Goal: Transaction & Acquisition: Obtain resource

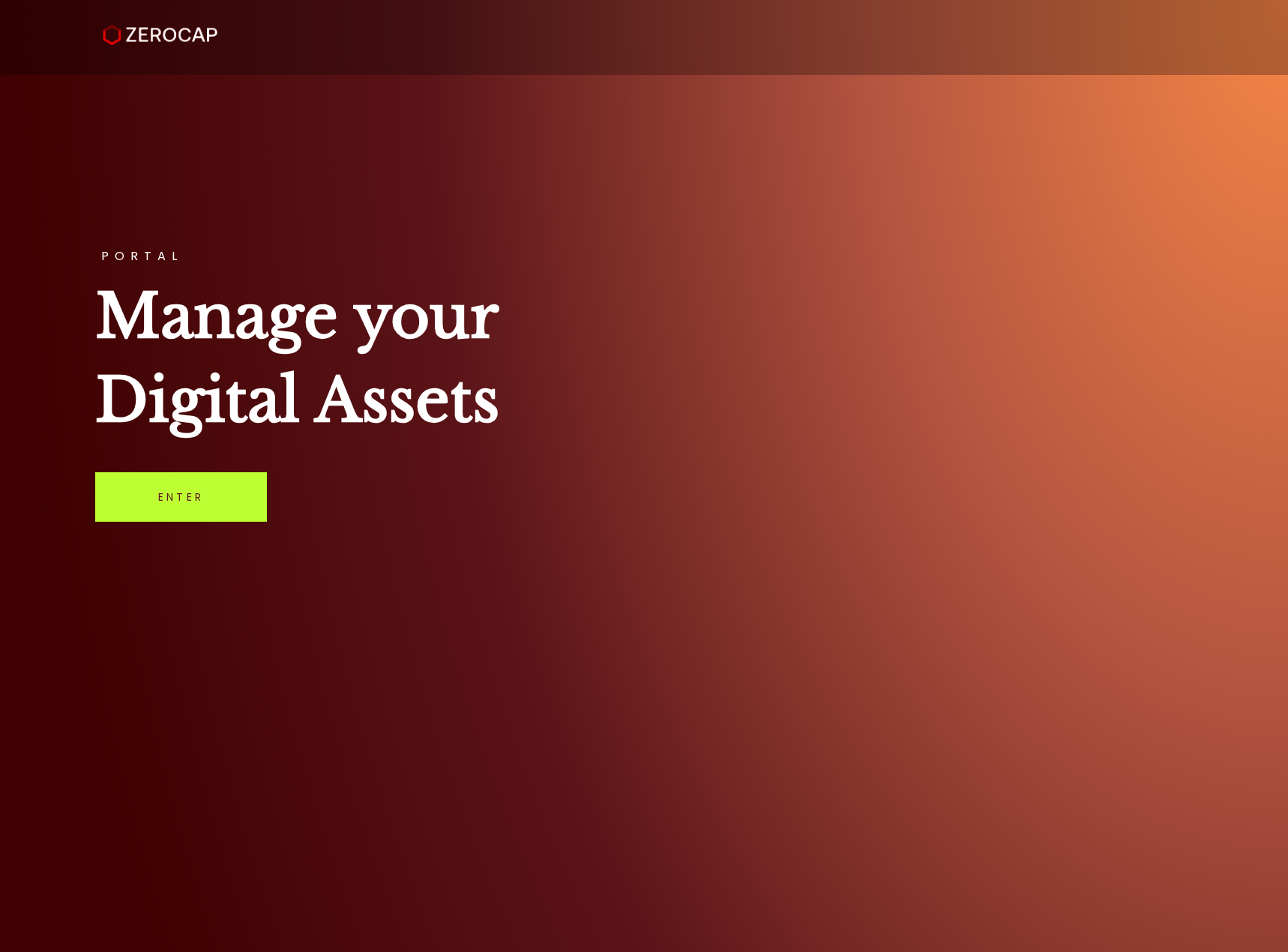
click at [253, 495] on link "Enter" at bounding box center [181, 497] width 171 height 49
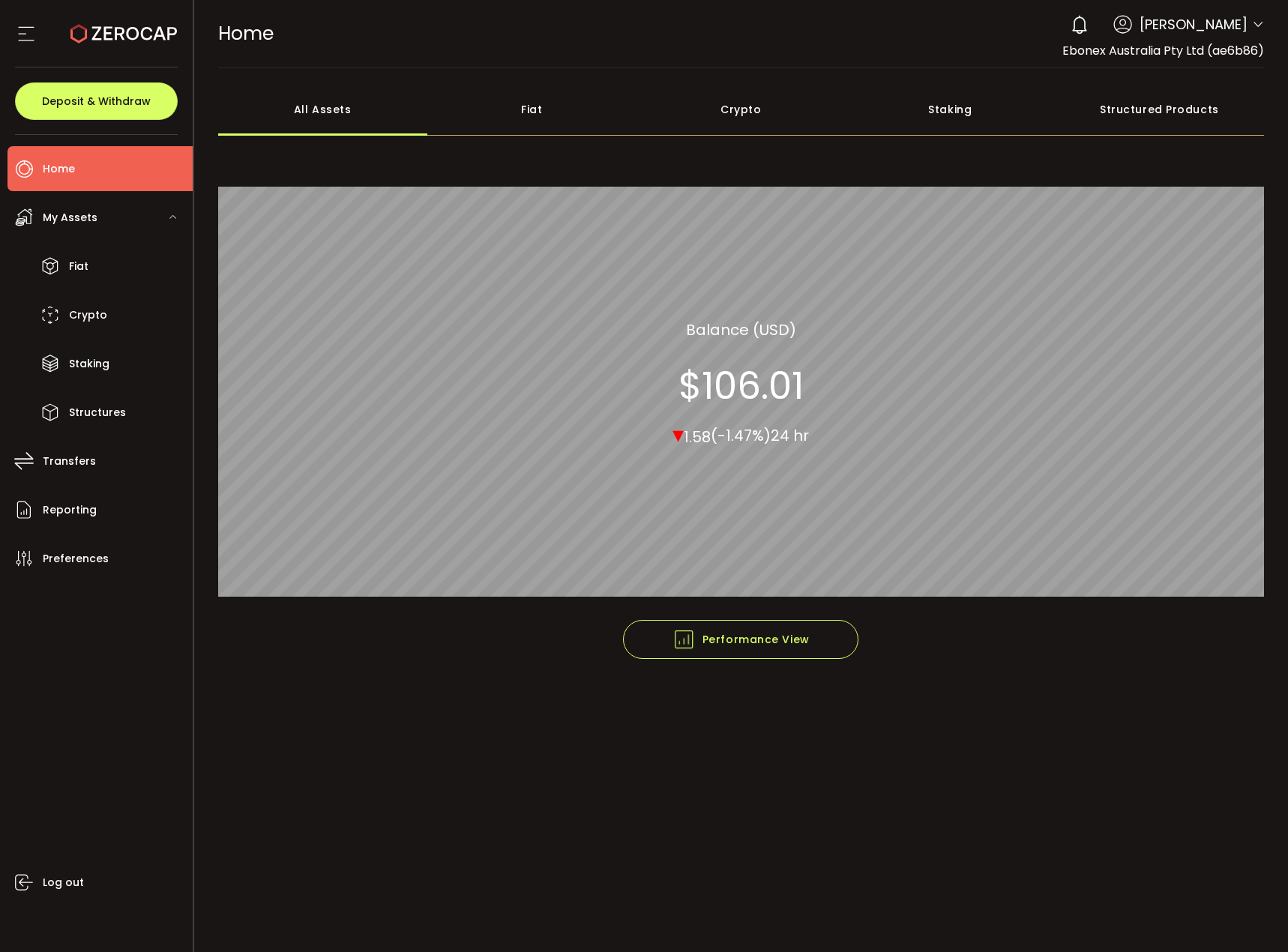
click at [560, 106] on div "Fiat" at bounding box center [532, 109] width 209 height 53
click at [764, 104] on div "Crypto" at bounding box center [741, 109] width 209 height 53
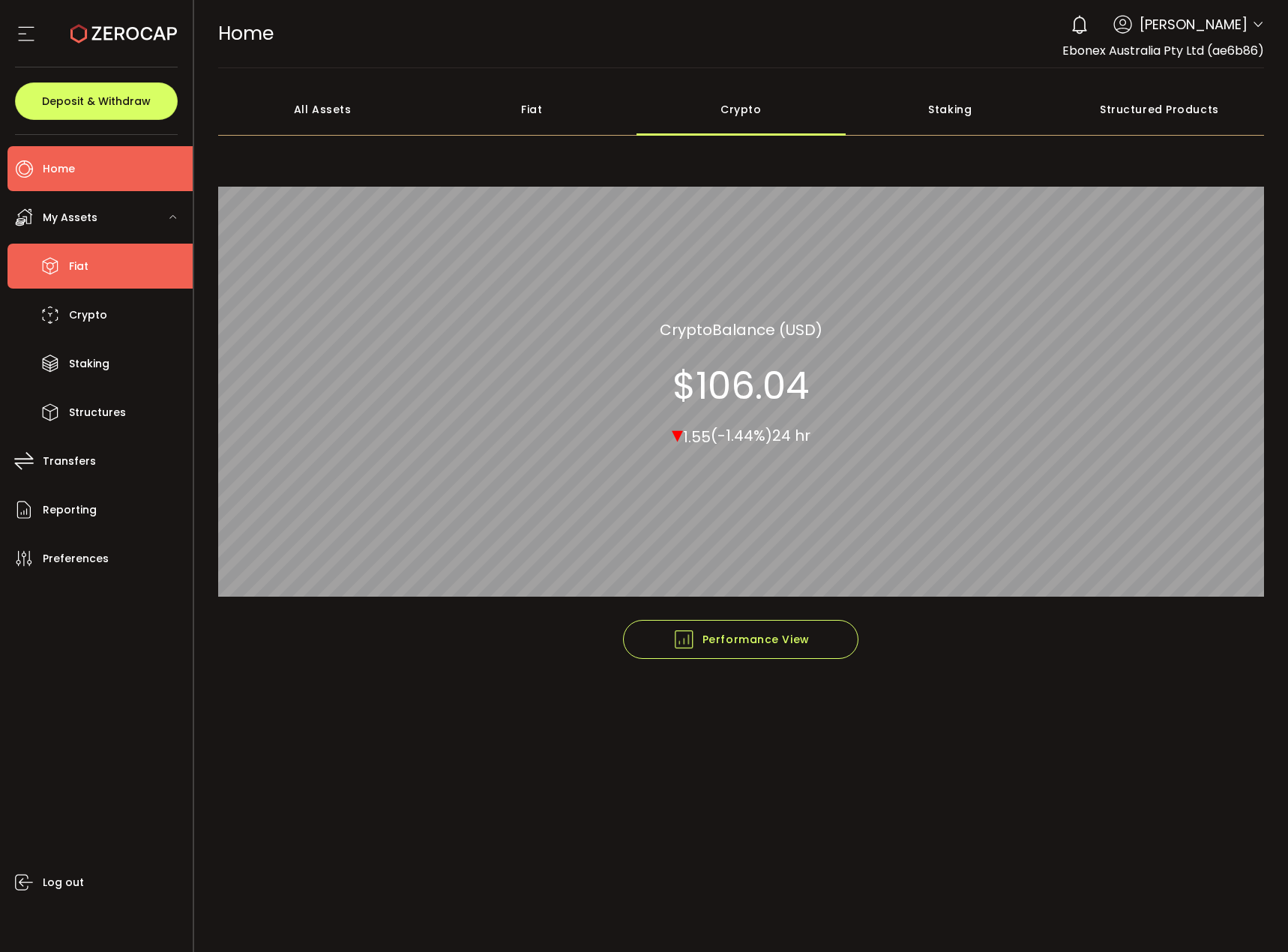
click at [100, 261] on li "Fiat" at bounding box center [100, 266] width 185 height 45
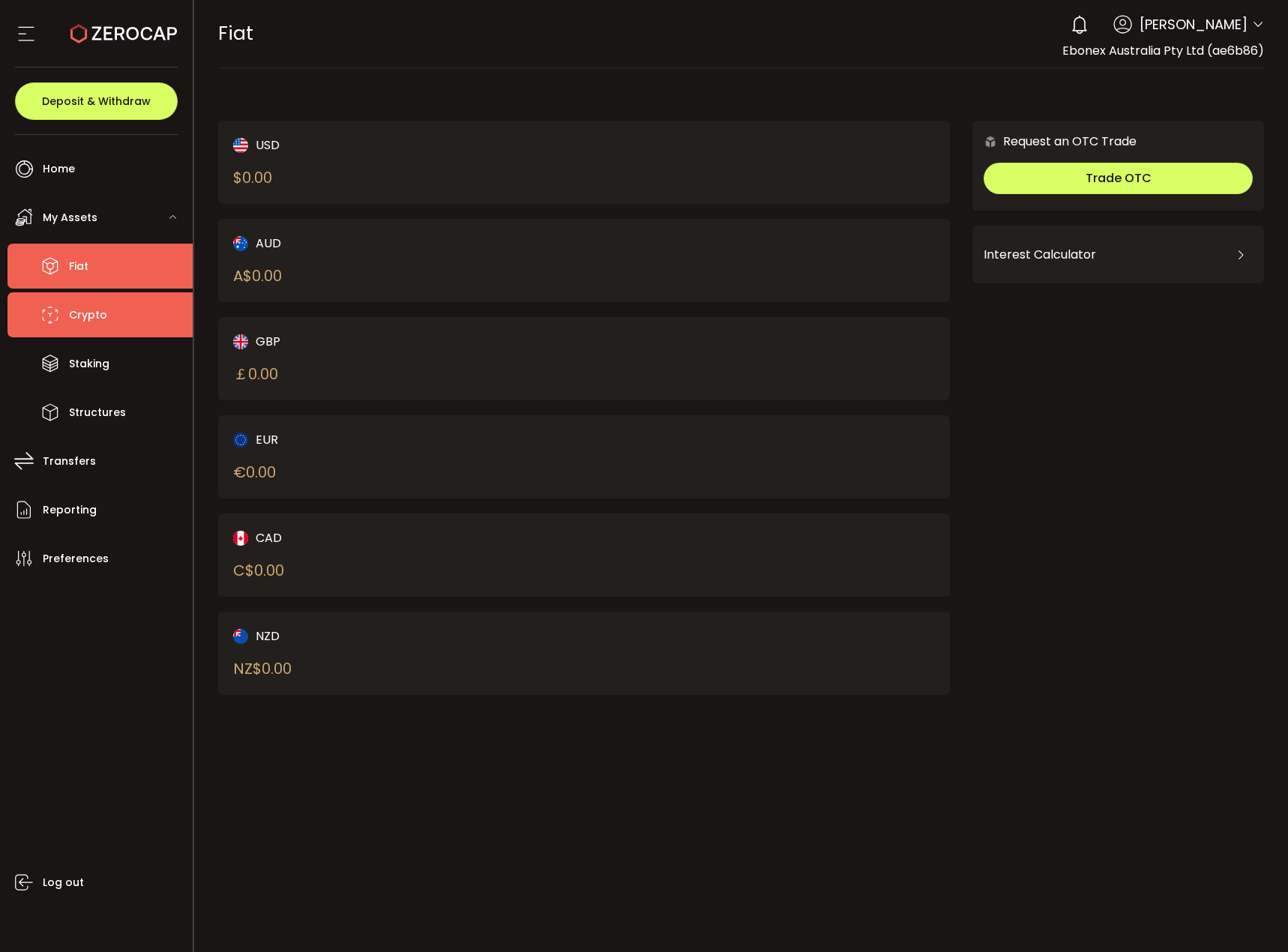
click at [93, 316] on span "Crypto" at bounding box center [88, 315] width 38 height 22
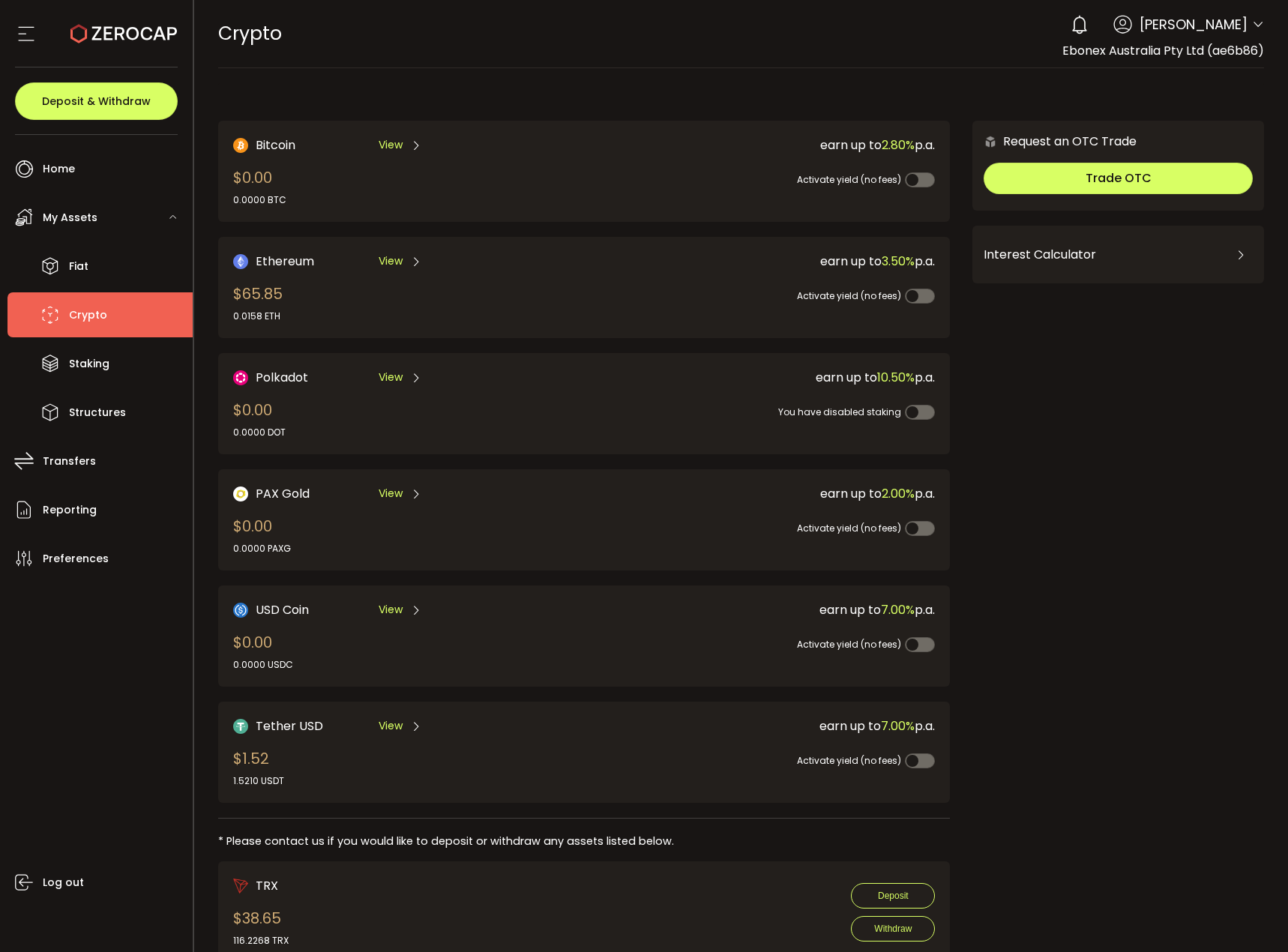
drag, startPoint x: 1252, startPoint y: 23, endPoint x: 1250, endPoint y: 42, distance: 19.1
click at [1252, 22] on icon at bounding box center [1258, 25] width 12 height 12
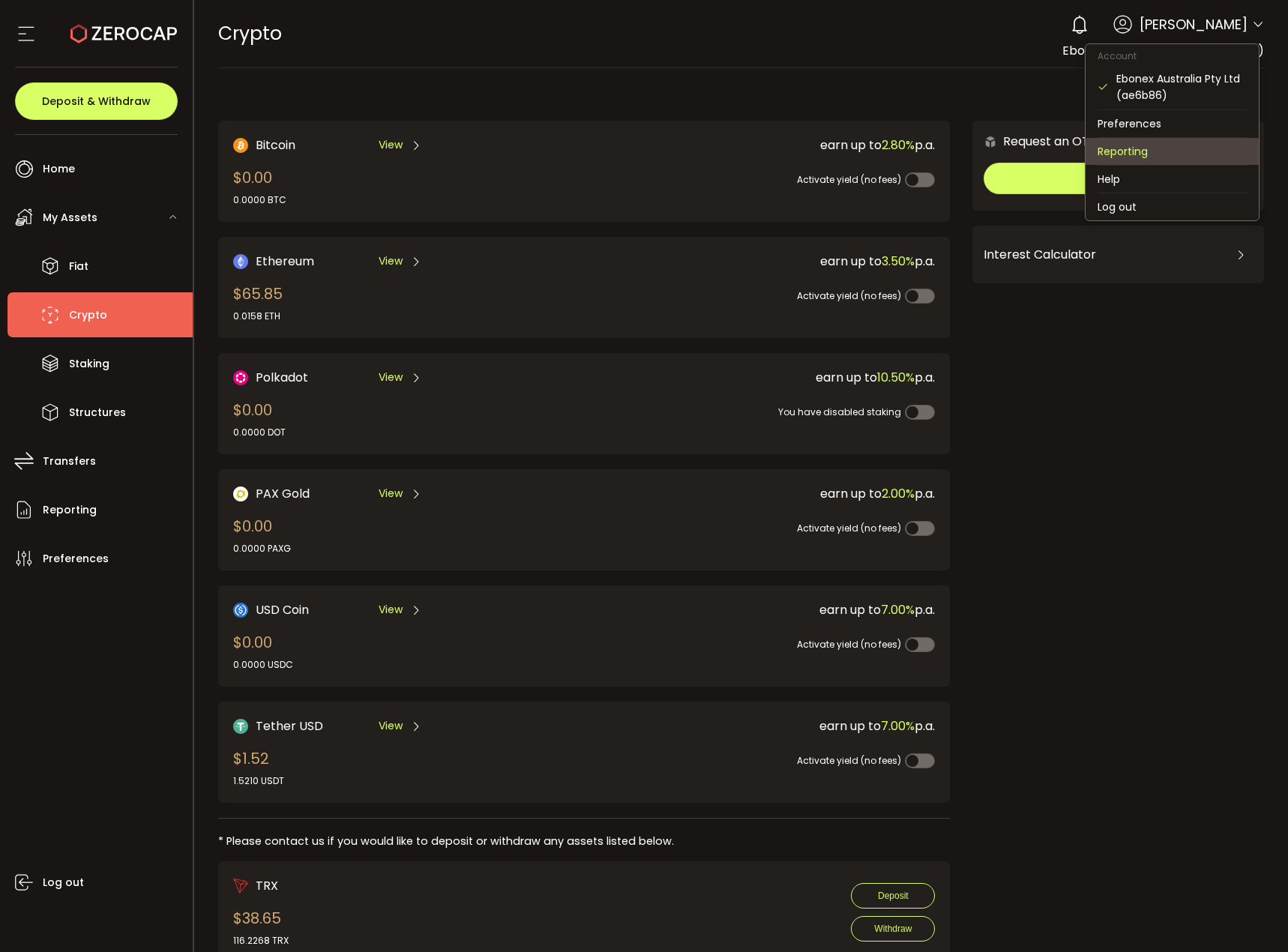
click at [1176, 147] on li "Reporting" at bounding box center [1172, 151] width 173 height 27
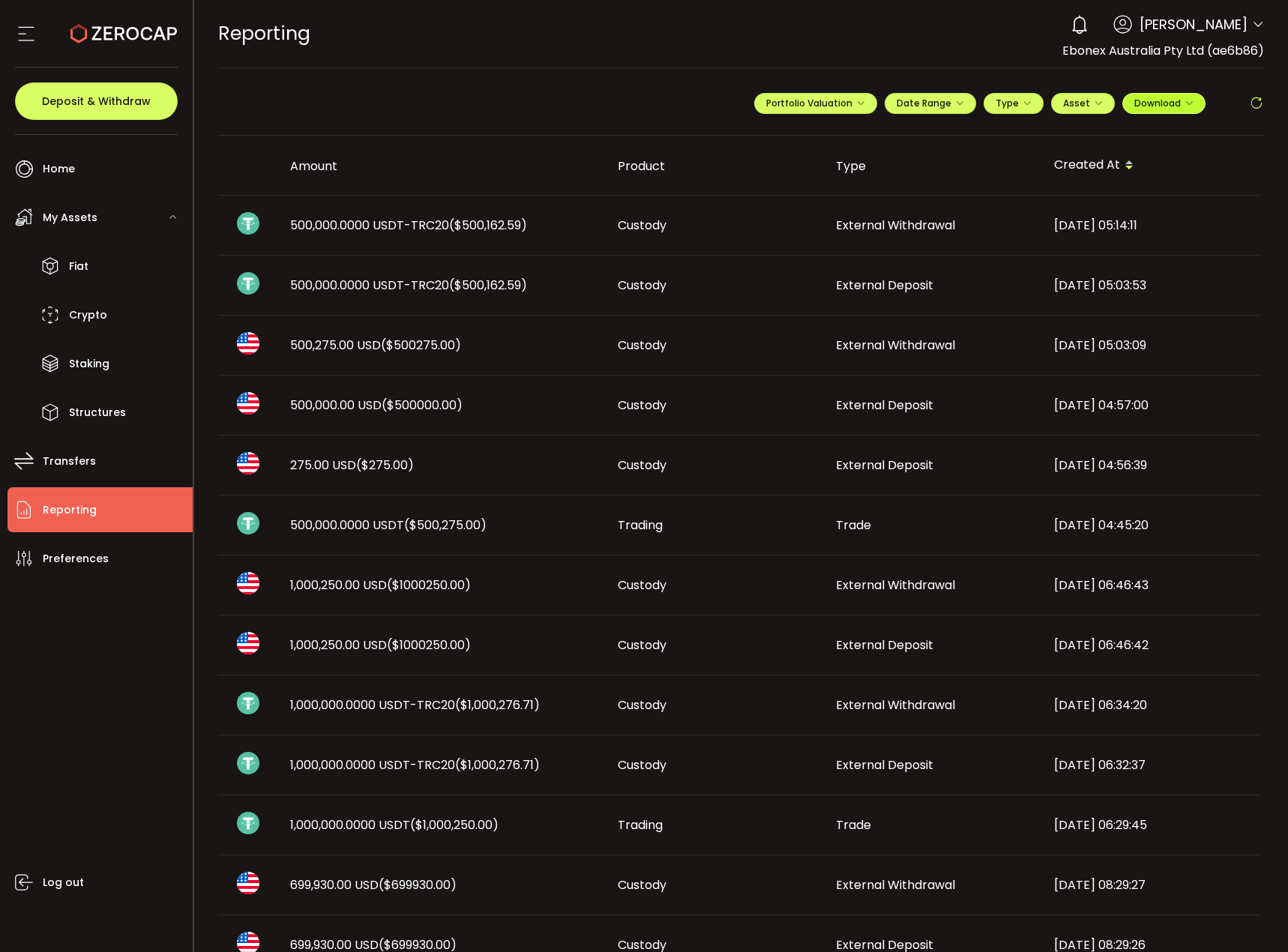
click at [1157, 106] on span "Download" at bounding box center [1163, 103] width 59 height 13
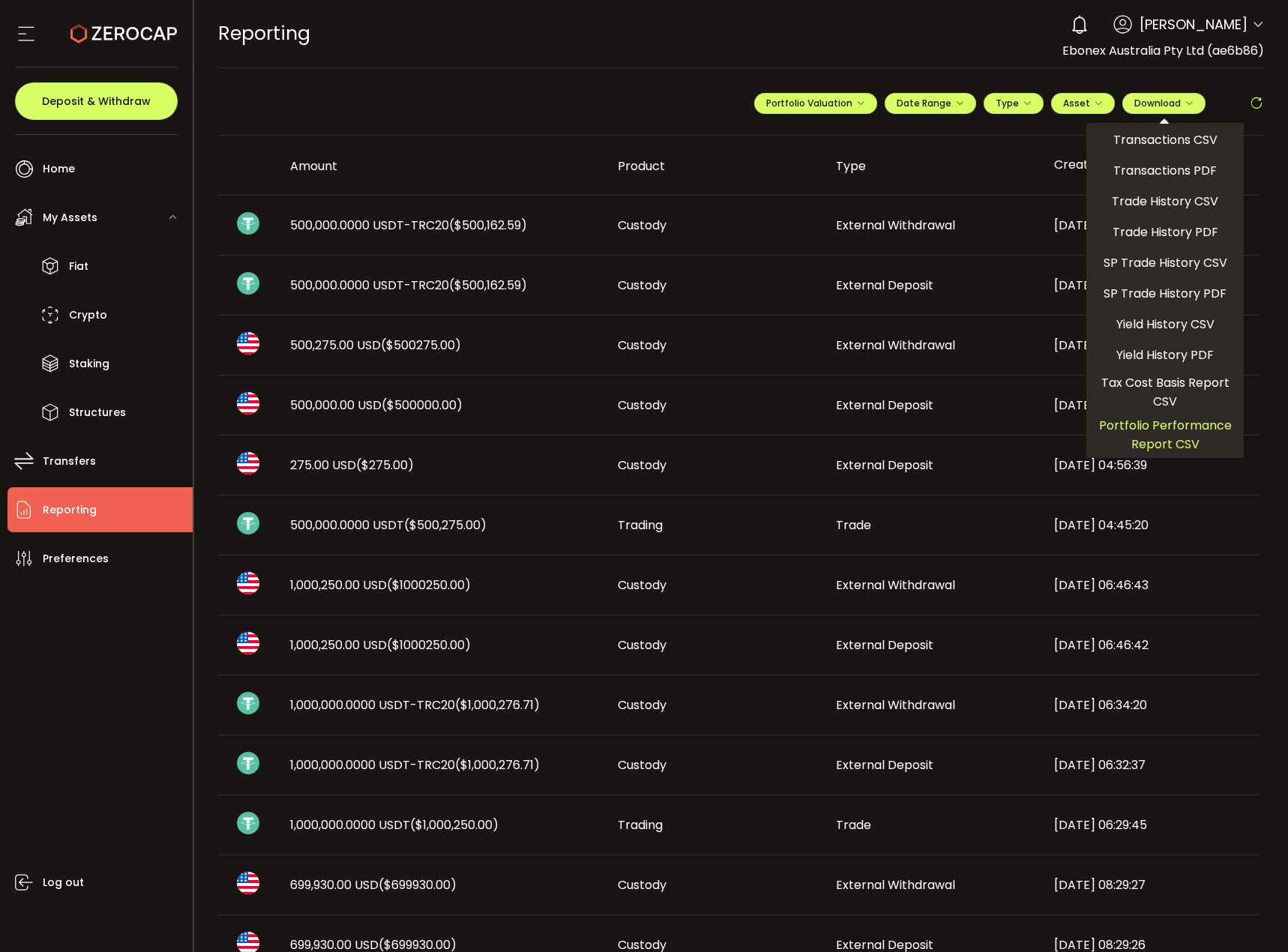
click at [1142, 445] on span "Portfolio Performance Report CSV" at bounding box center [1165, 434] width 145 height 37
click at [1143, 148] on span "Transactions CSV" at bounding box center [1165, 140] width 104 height 19
